Goal: Task Accomplishment & Management: Use online tool/utility

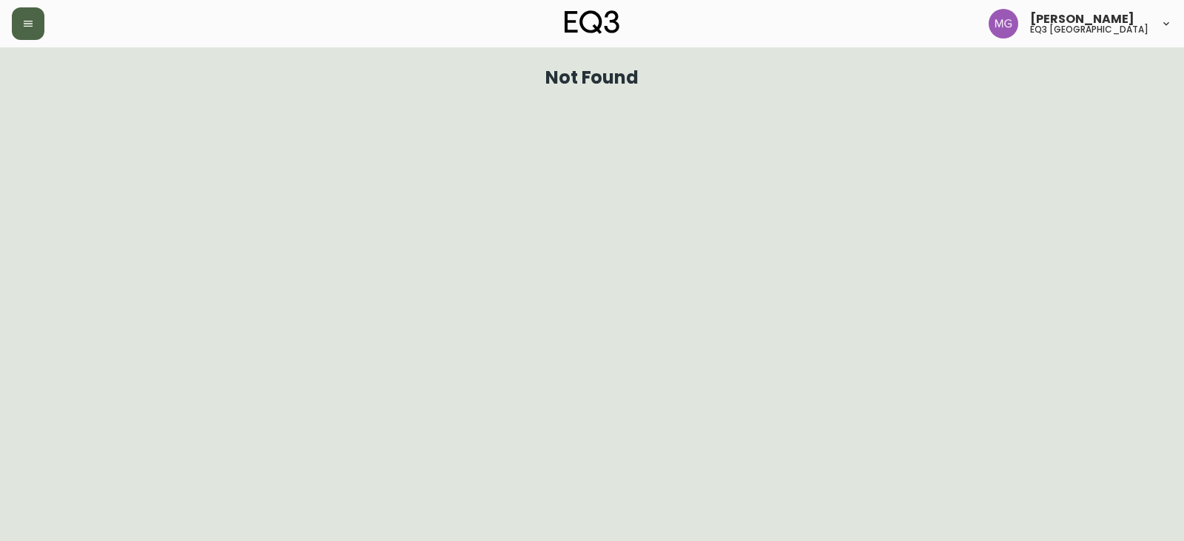
click at [22, 23] on icon "button" at bounding box center [28, 24] width 12 height 12
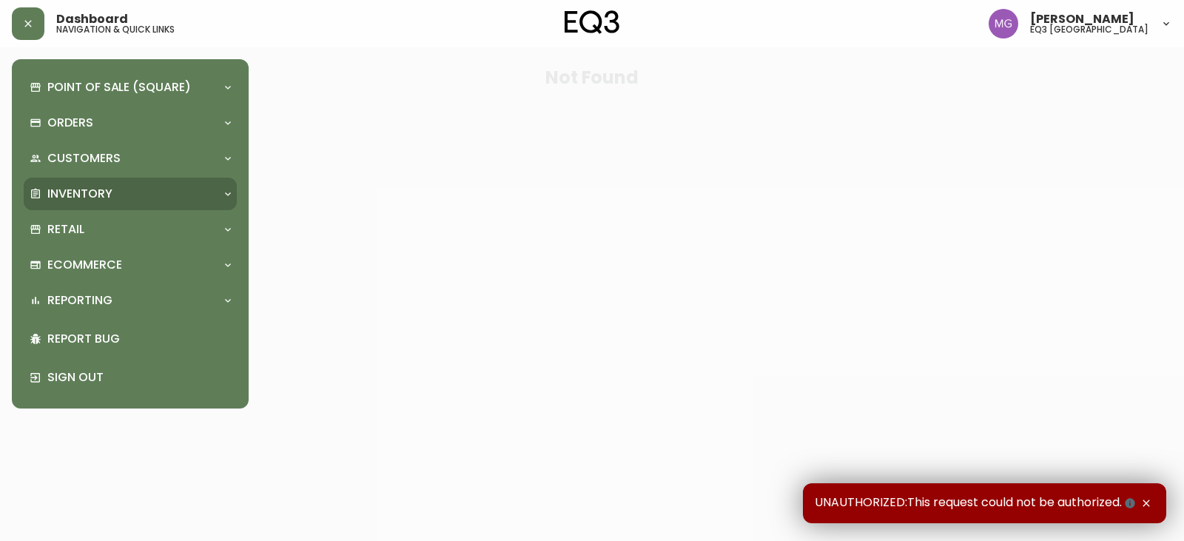
click at [109, 195] on p "Inventory" at bounding box center [79, 194] width 65 height 16
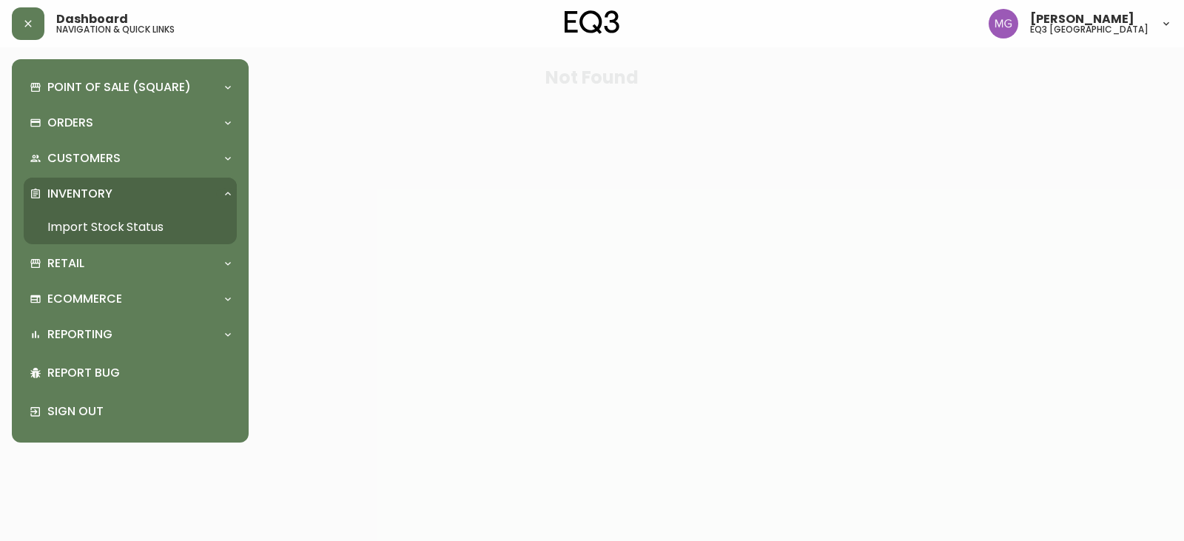
click at [107, 238] on link "Import Stock Status" at bounding box center [130, 227] width 213 height 34
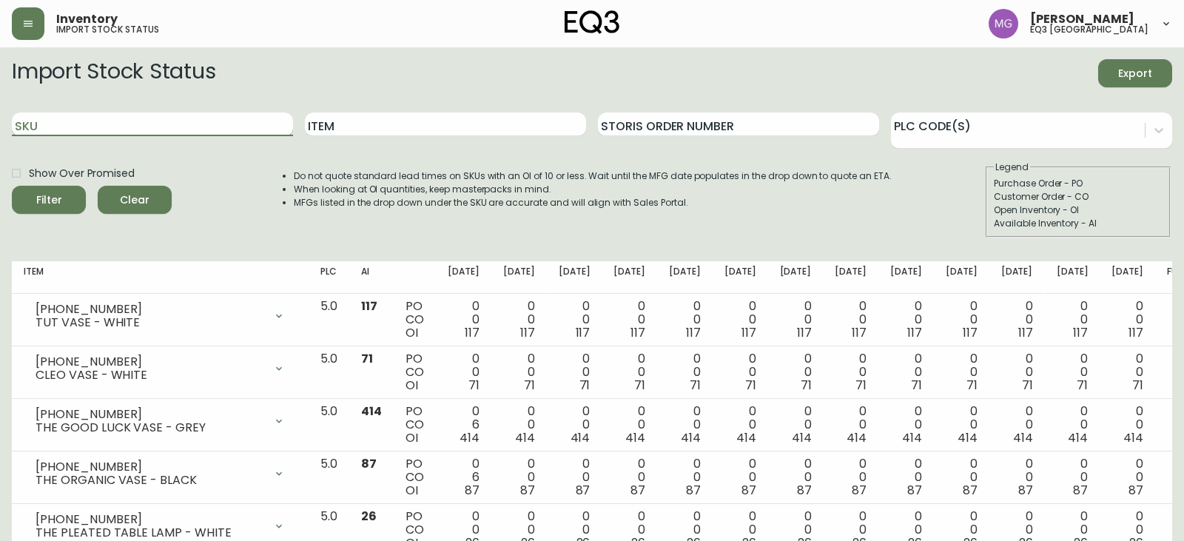
click at [124, 122] on input "SKU" at bounding box center [152, 125] width 281 height 24
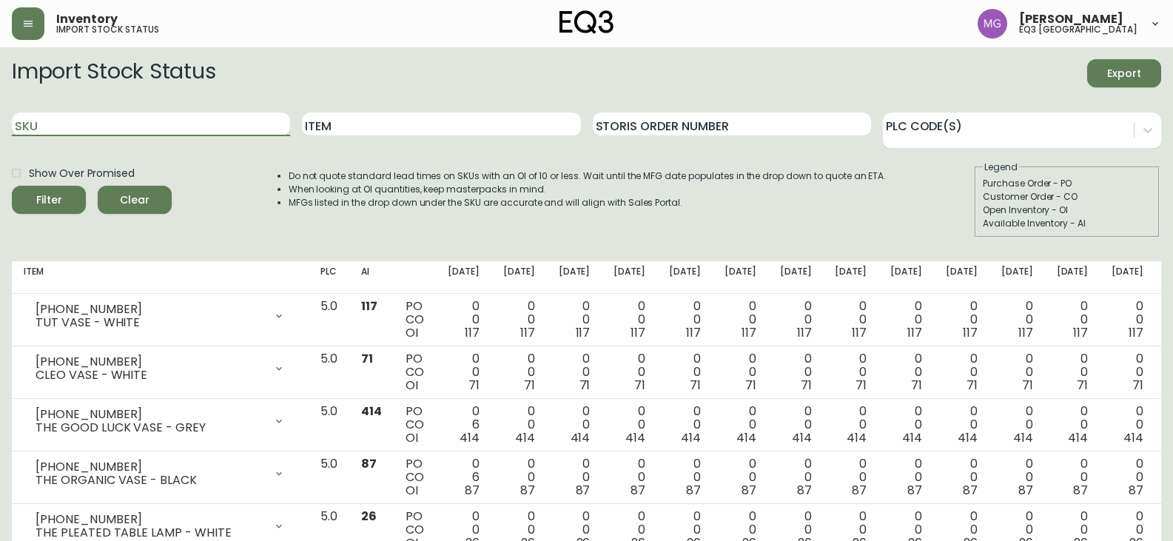
paste input "3020-418-4"
type input "3020-418-4"
click at [12, 186] on button "Filter" at bounding box center [49, 200] width 74 height 28
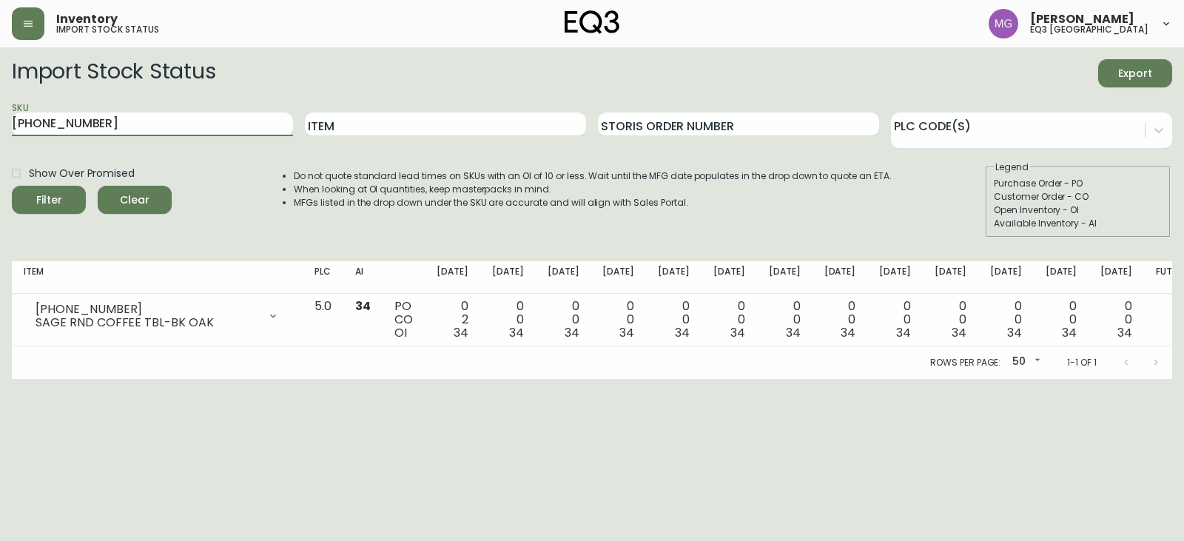
drag, startPoint x: 118, startPoint y: 132, endPoint x: 0, endPoint y: 161, distance: 121.2
click at [0, 161] on main "Import Stock Status Export SKU 3020-418-4 Item Storis Order Number PLC Code(s) …" at bounding box center [592, 213] width 1184 height 332
click at [403, 124] on input "Item" at bounding box center [445, 125] width 281 height 24
type input "bon"
click at [12, 186] on button "Filter" at bounding box center [49, 200] width 74 height 28
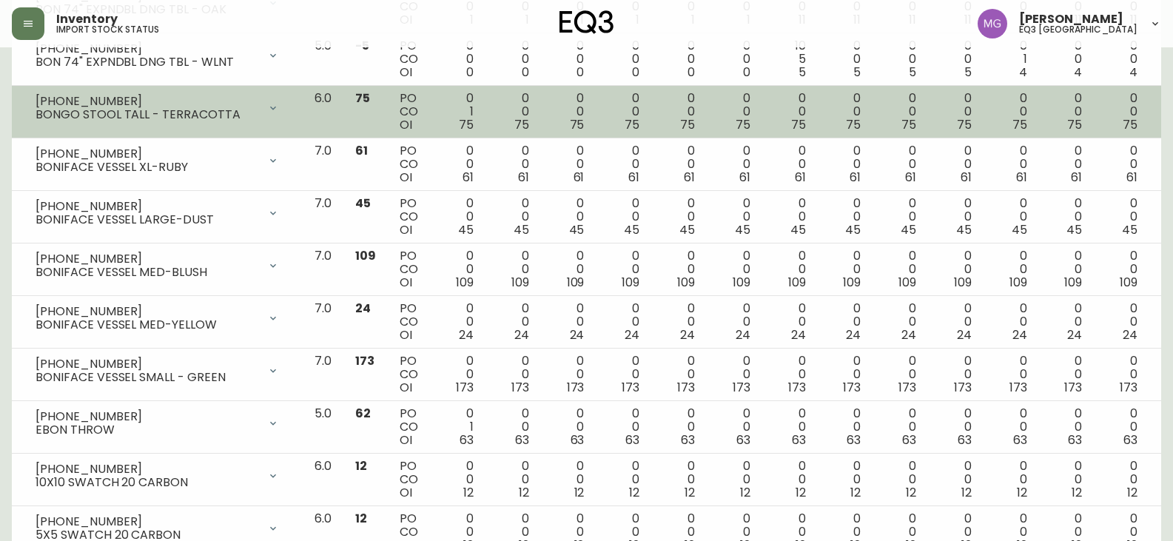
scroll to position [469, 0]
